Goal: Task Accomplishment & Management: Use online tool/utility

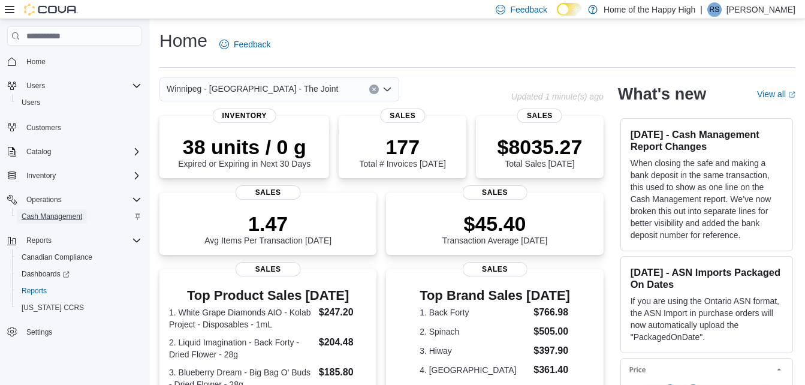
click at [62, 218] on span "Cash Management" at bounding box center [52, 217] width 61 height 10
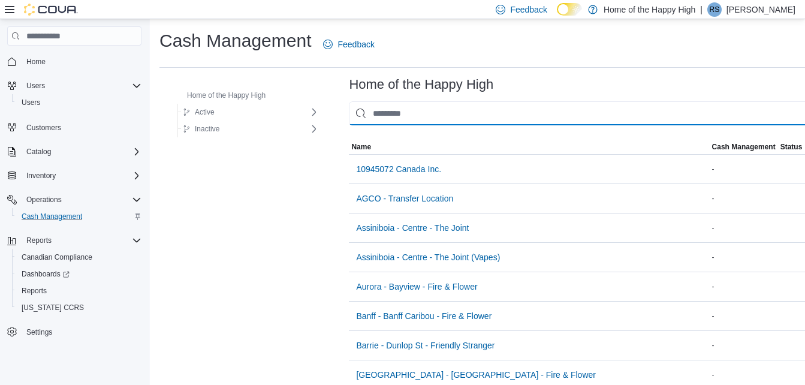
click at [392, 113] on input "This is a search bar. As you type, the results lower in the page will automatic…" at bounding box center [592, 113] width 487 height 24
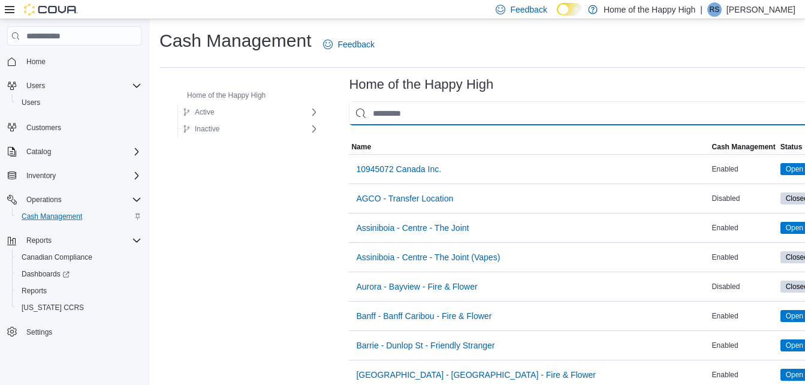
click at [392, 113] on input "This is a search bar. As you type, the results lower in the page will automatic…" at bounding box center [604, 113] width 511 height 24
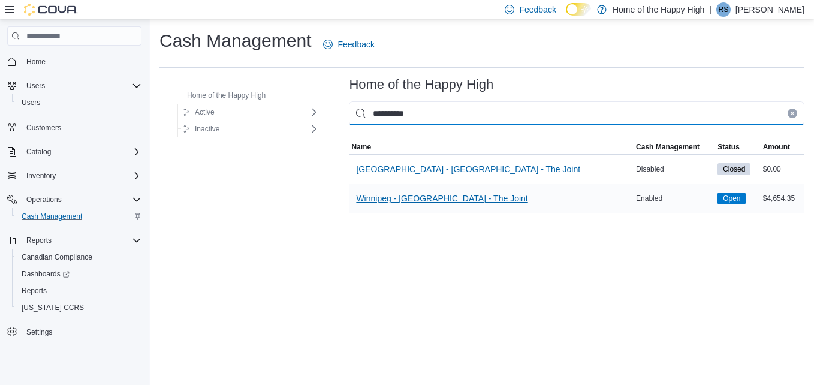
type input "**********"
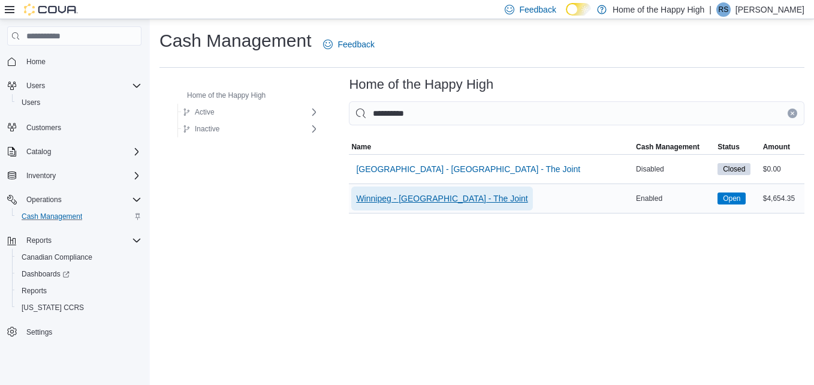
click at [405, 206] on span "Winnipeg - [GEOGRAPHIC_DATA] - The Joint" at bounding box center [441, 198] width 171 height 24
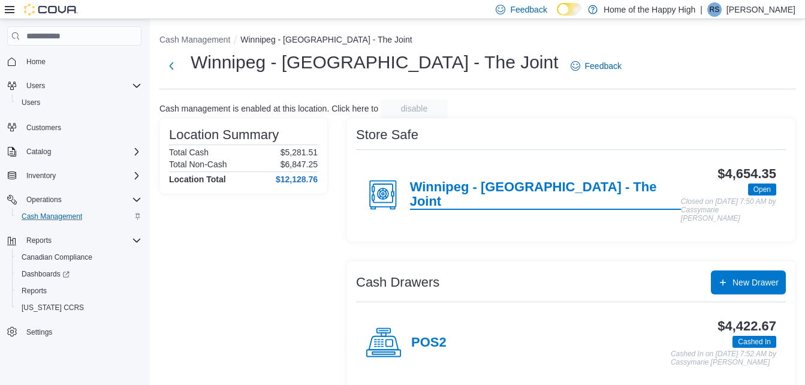
click at [452, 189] on h4 "Winnipeg - [GEOGRAPHIC_DATA] - The Joint" at bounding box center [545, 195] width 271 height 30
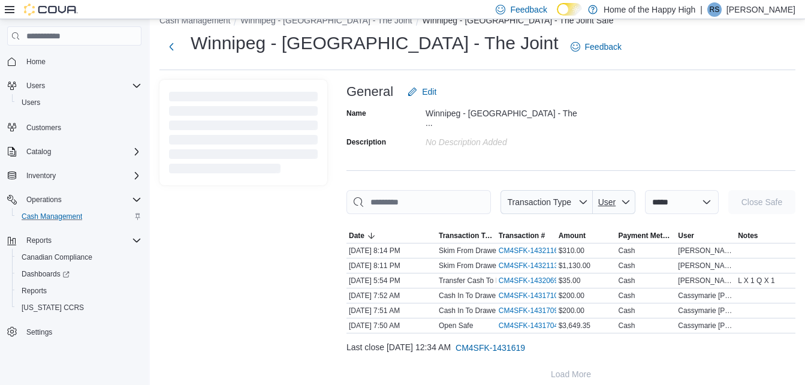
scroll to position [20, 0]
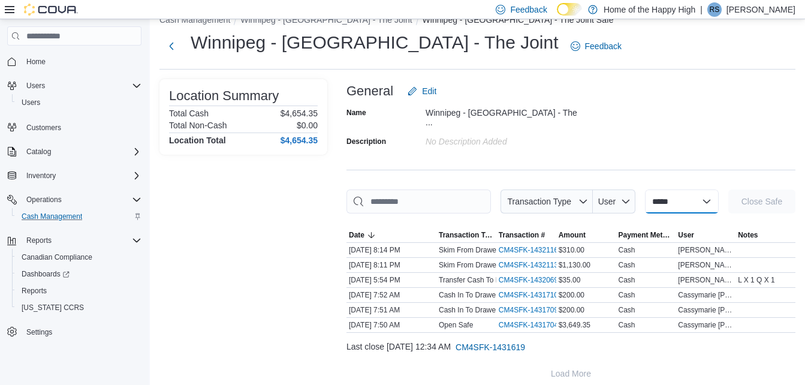
click at [671, 194] on select "**********" at bounding box center [682, 201] width 74 height 24
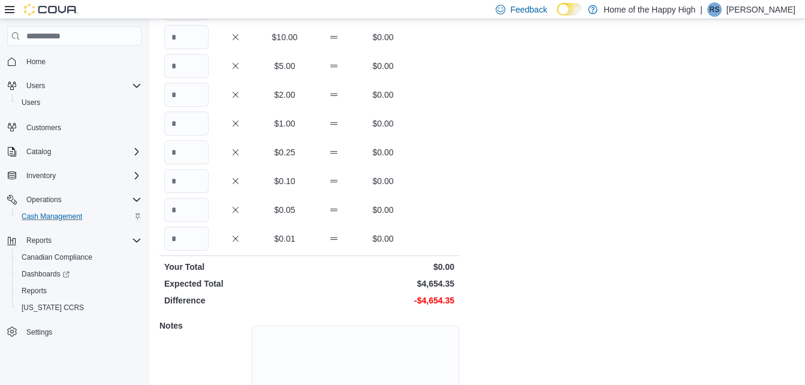
scroll to position [185, 0]
drag, startPoint x: 475, startPoint y: 282, endPoint x: 418, endPoint y: 279, distance: 56.4
click at [418, 279] on div "Cash Management [GEOGRAPHIC_DATA] - [GEOGRAPHIC_DATA] - The Joint Safe Safe Aud…" at bounding box center [477, 147] width 655 height 625
copy p "$4,654.35"
